Goal: Subscribe to service/newsletter

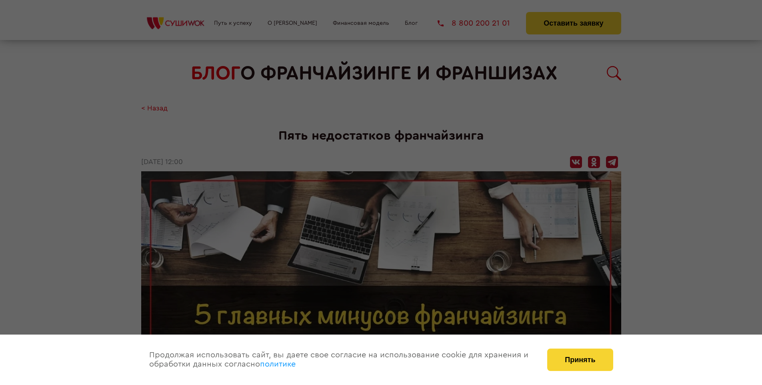
scroll to position [1017, 0]
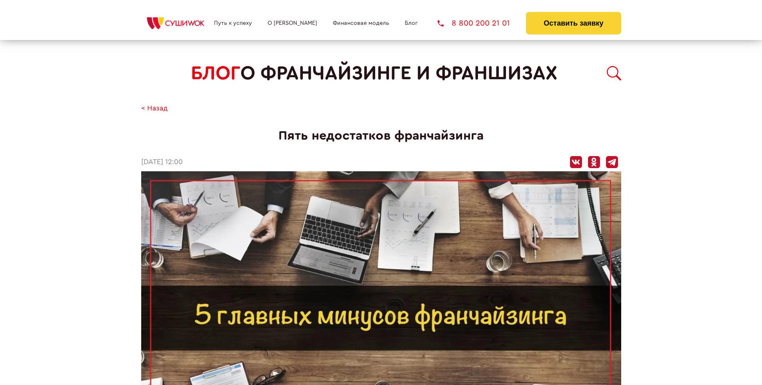
scroll to position [1017, 0]
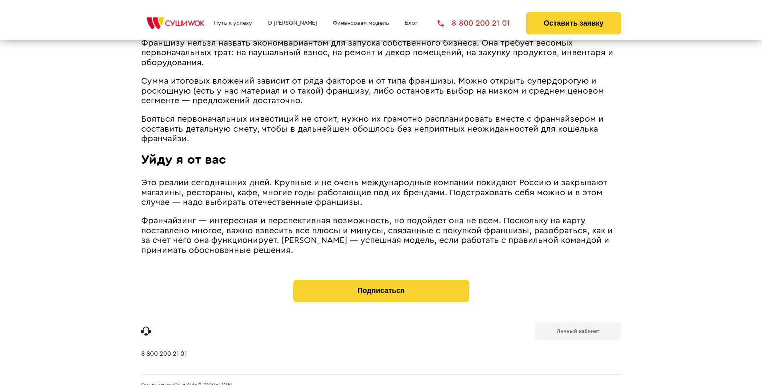
click at [577, 328] on b "Личный кабинет" at bounding box center [578, 330] width 42 height 5
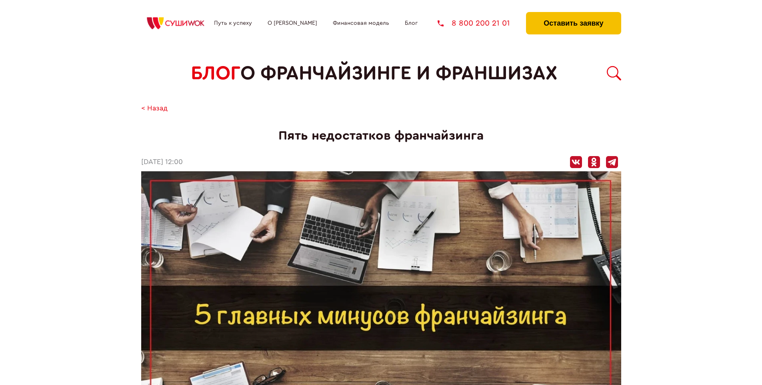
click at [573, 14] on button "Оставить заявку" at bounding box center [573, 23] width 95 height 22
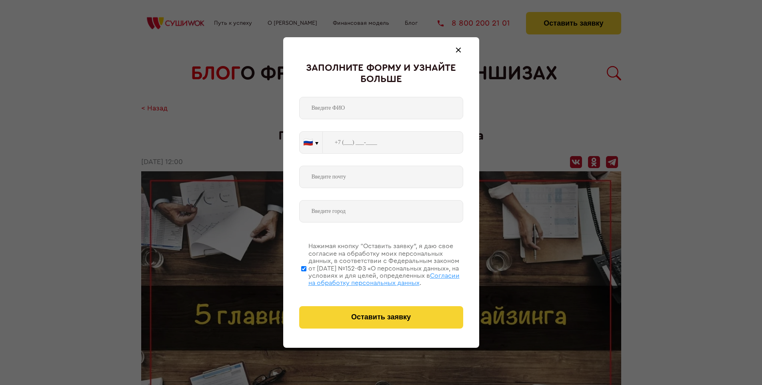
click at [371, 278] on span "Согласии на обработку персональных данных" at bounding box center [383, 279] width 151 height 14
click at [306, 278] on input "Нажимая кнопку “Оставить заявку”, я даю свое согласие на обработку моих персона…" at bounding box center [303, 268] width 5 height 64
checkbox input "false"
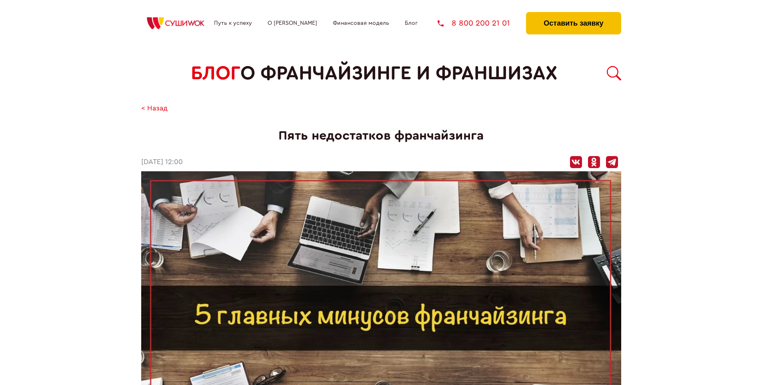
click at [573, 14] on button "Оставить заявку" at bounding box center [573, 23] width 95 height 22
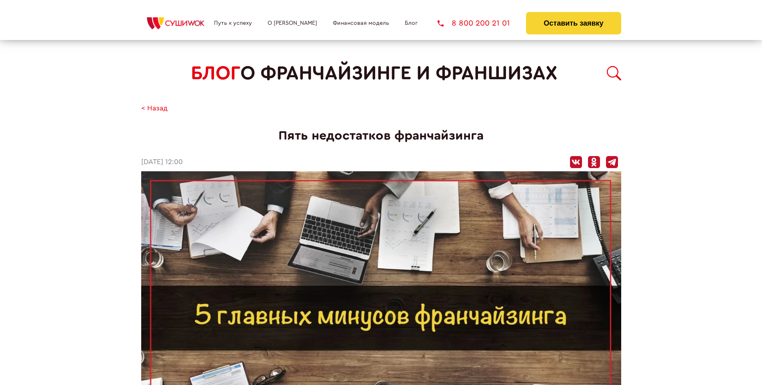
scroll to position [1017, 0]
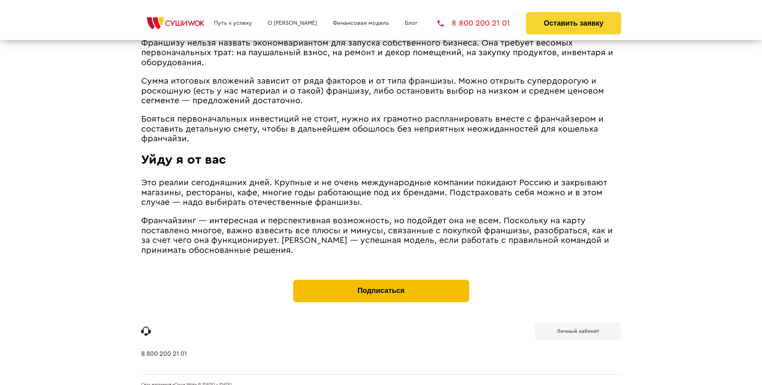
click at [381, 280] on button "Подписаться" at bounding box center [381, 291] width 176 height 22
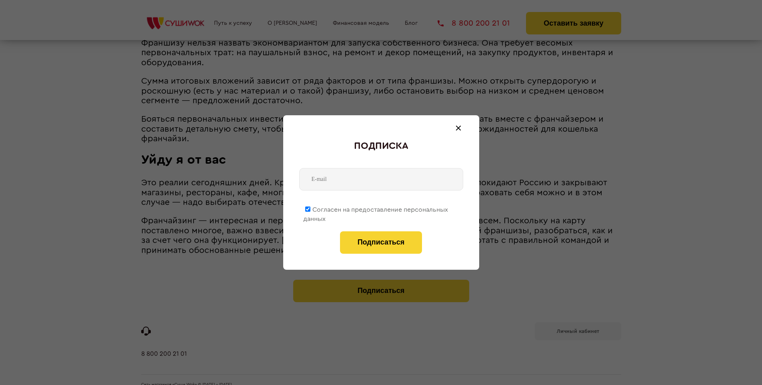
click at [376, 208] on span "Согласен на предоставление персональных данных" at bounding box center [375, 214] width 145 height 16
click at [310, 208] on input "Согласен на предоставление персональных данных" at bounding box center [307, 208] width 5 height 5
checkbox input "false"
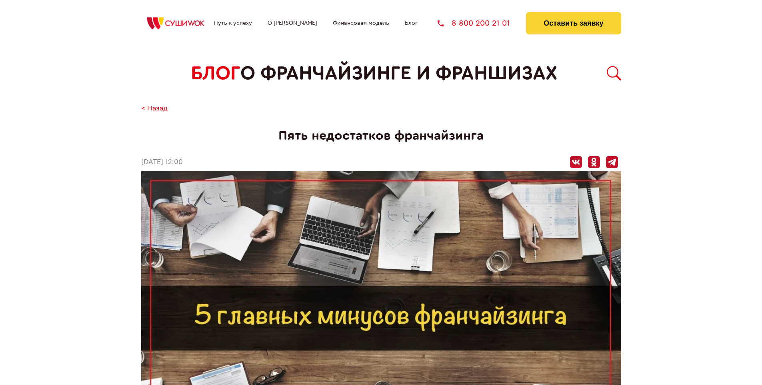
scroll to position [1017, 0]
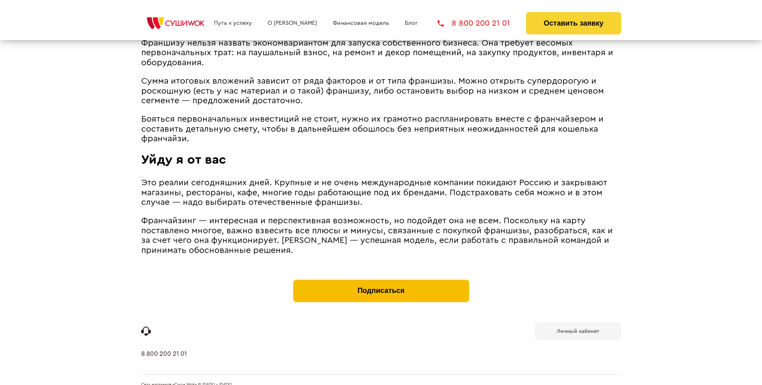
click at [381, 280] on button "Подписаться" at bounding box center [381, 291] width 176 height 22
